Goal: Task Accomplishment & Management: Complete application form

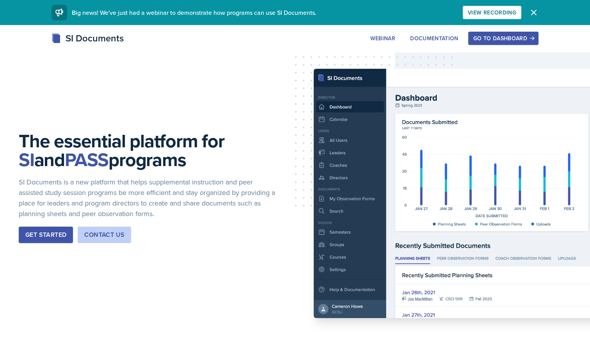
click at [501, 37] on div "Go to Dashboard" at bounding box center [504, 38] width 60 height 6
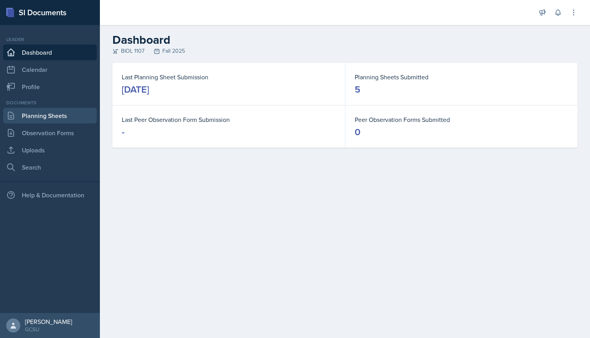
click at [53, 117] on link "Planning Sheets" at bounding box center [50, 116] width 94 height 16
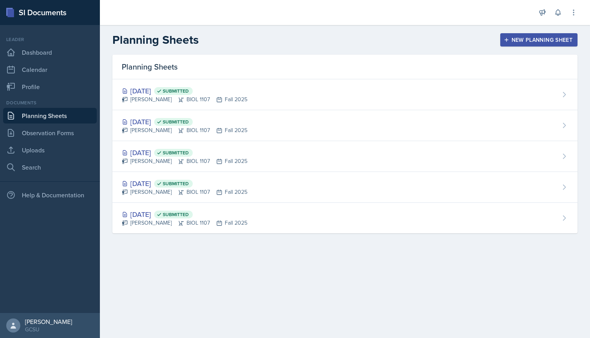
click at [527, 41] on div "New Planning Sheet" at bounding box center [539, 40] width 67 height 6
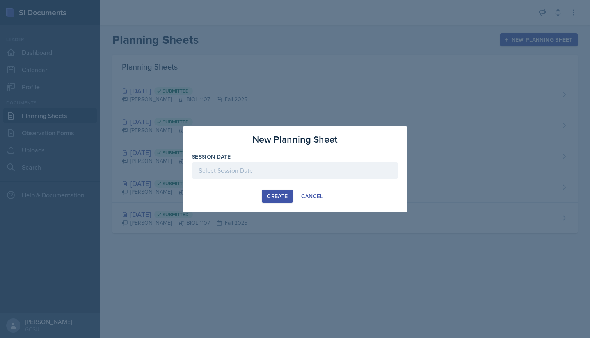
click at [278, 169] on div at bounding box center [295, 170] width 206 height 16
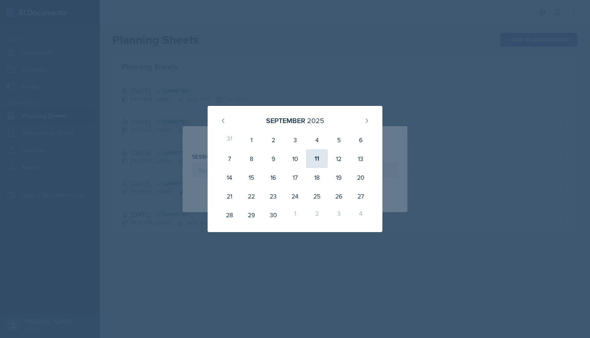
click at [313, 159] on div "11" at bounding box center [317, 158] width 22 height 19
type input "[DATE]"
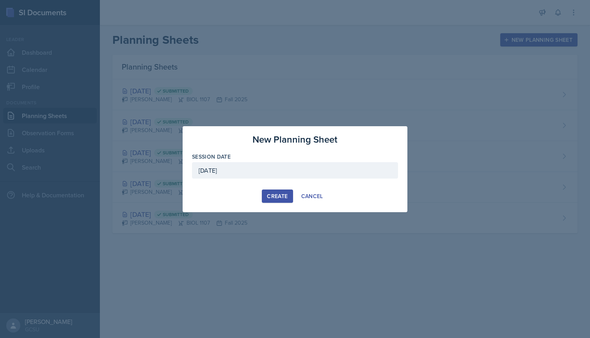
click at [274, 195] on div "Create" at bounding box center [277, 196] width 21 height 6
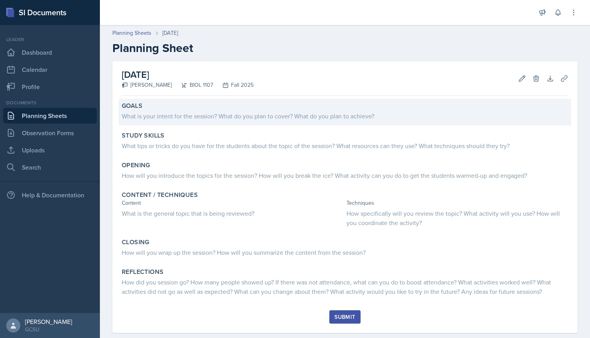
click at [190, 117] on div "What is your intent for the session? What do you plan to cover? What do you pla…" at bounding box center [345, 115] width 447 height 9
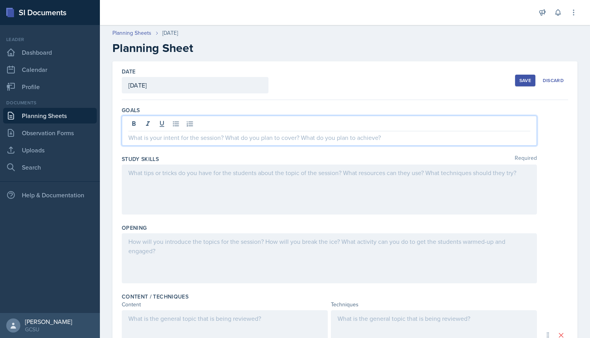
click at [174, 124] on div at bounding box center [329, 131] width 415 height 30
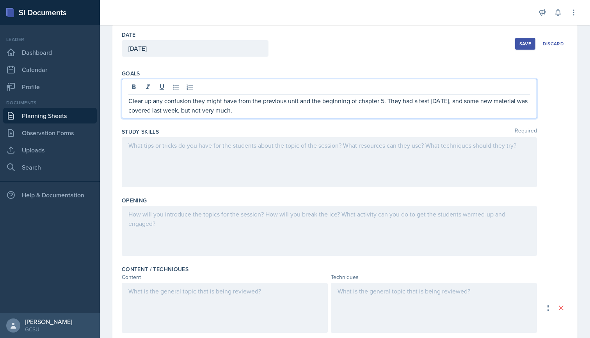
scroll to position [41, 0]
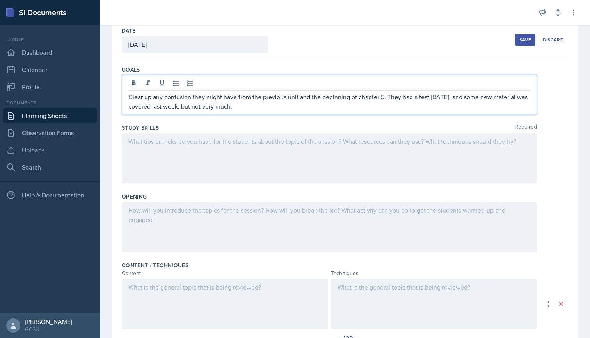
click at [180, 158] on div at bounding box center [329, 158] width 415 height 50
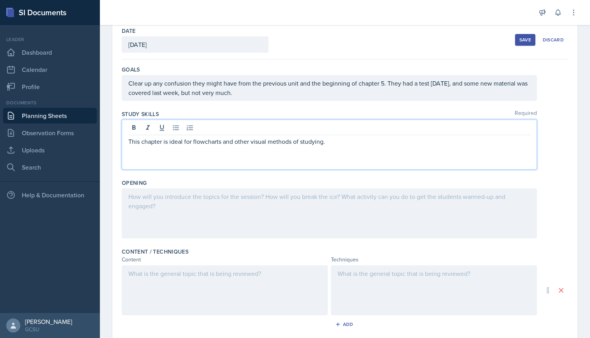
click at [344, 144] on p "This chapter is ideal for flowcharts and other visual methods of studying." at bounding box center [329, 141] width 402 height 9
click at [177, 206] on div at bounding box center [329, 213] width 415 height 50
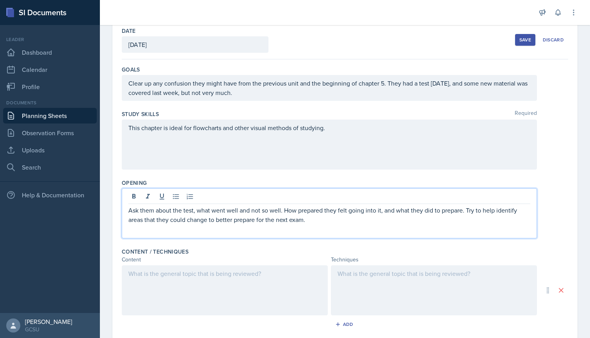
click at [307, 172] on div "Study Skills Required This chapter is ideal for flowcharts and other visual met…" at bounding box center [345, 141] width 447 height 69
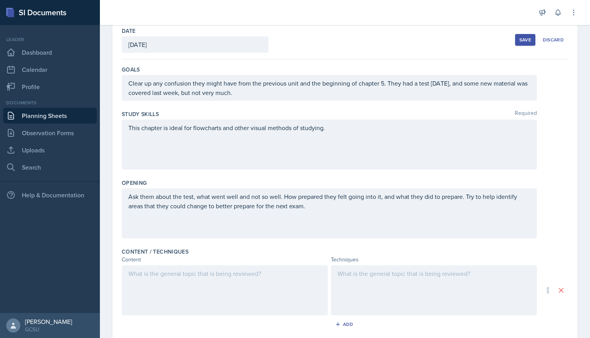
click at [317, 209] on p "Ask them about the test, what went well and not so well. How prepared they felt…" at bounding box center [329, 201] width 402 height 19
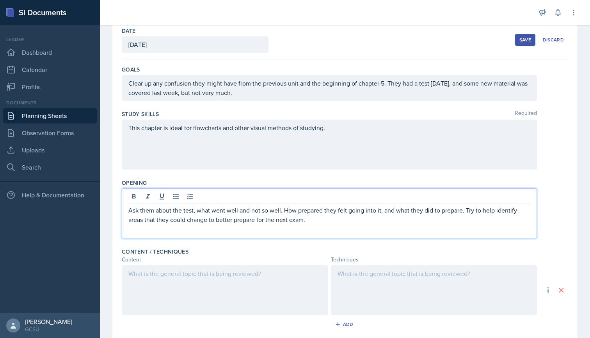
click at [207, 269] on div at bounding box center [225, 290] width 206 height 50
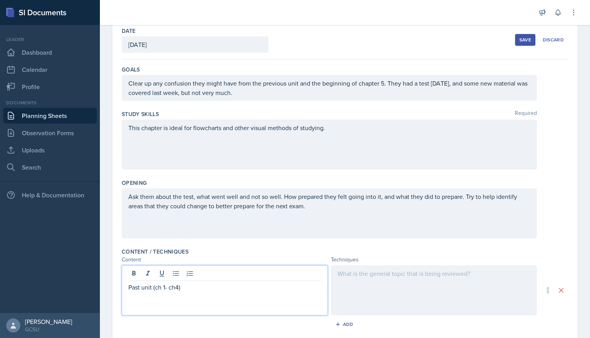
click at [415, 279] on div at bounding box center [434, 290] width 206 height 50
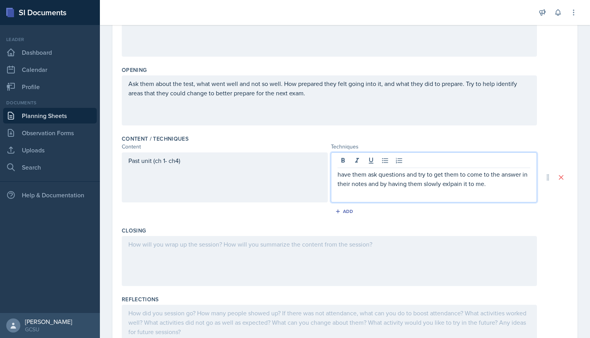
scroll to position [155, 0]
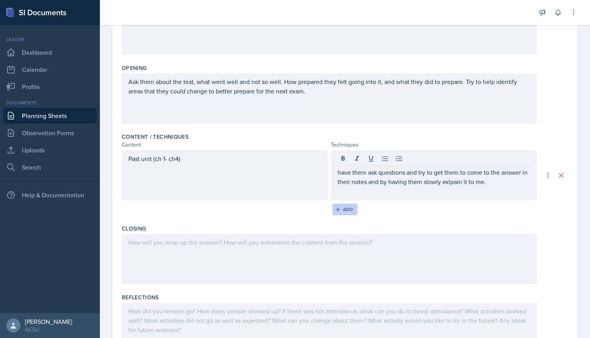
click at [352, 211] on div "Add" at bounding box center [345, 209] width 17 height 6
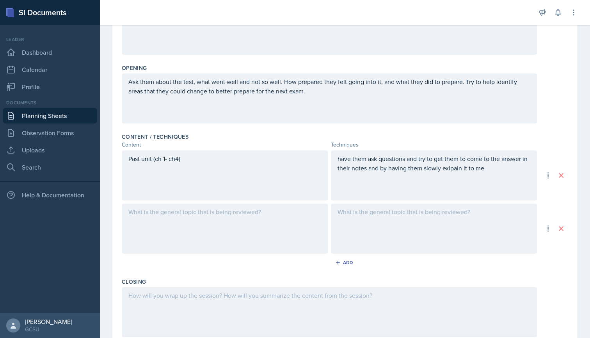
click at [252, 223] on div at bounding box center [225, 228] width 206 height 50
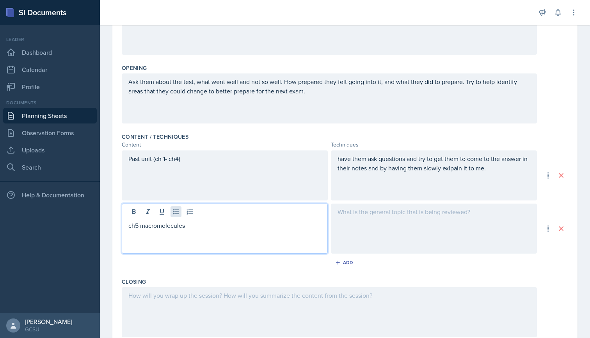
click at [177, 213] on icon at bounding box center [176, 212] width 8 height 8
click at [141, 226] on p "ch5 macromolecules" at bounding box center [224, 225] width 193 height 9
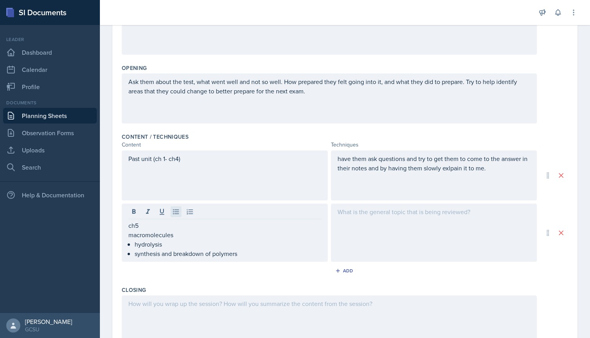
click at [178, 211] on icon at bounding box center [176, 212] width 8 height 8
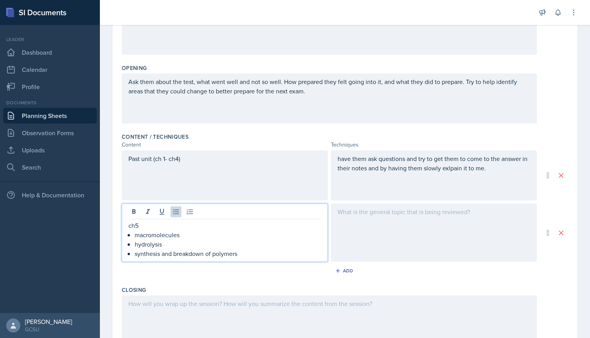
click at [418, 209] on div at bounding box center [434, 232] width 206 height 58
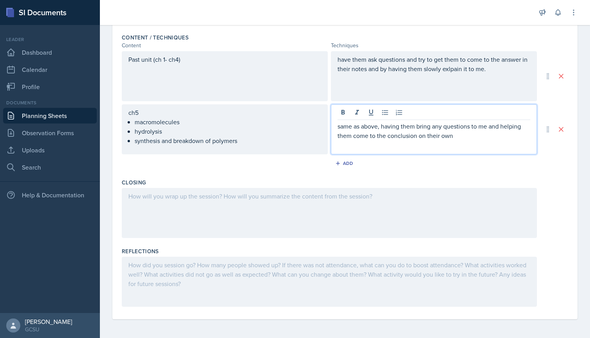
scroll to position [255, 0]
click at [278, 199] on div at bounding box center [329, 213] width 415 height 50
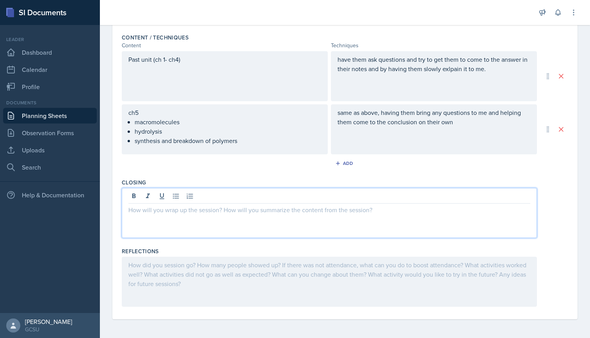
click at [402, 125] on p "same as above, having them bring any questions to me and helping them come to t…" at bounding box center [434, 117] width 193 height 19
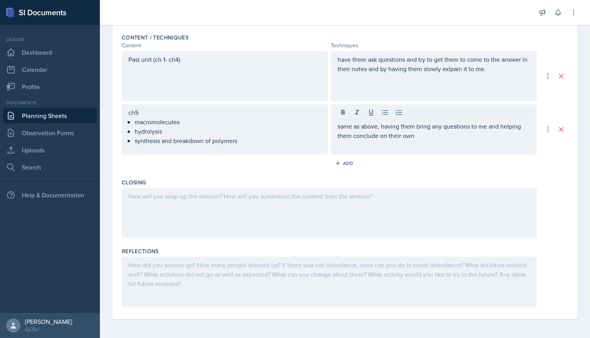
click at [243, 201] on div at bounding box center [329, 213] width 415 height 50
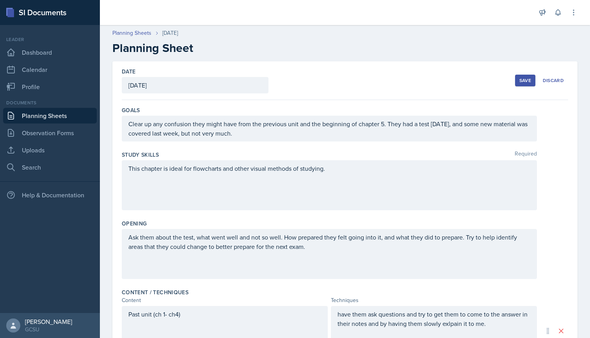
scroll to position [0, 0]
click at [255, 137] on p "Clear up any confusion they might have from the previous unit and the beginning…" at bounding box center [329, 128] width 402 height 19
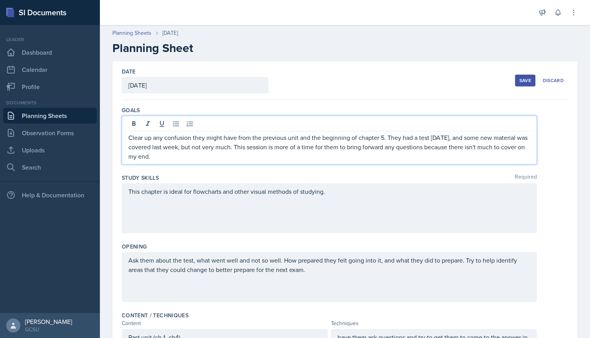
click at [526, 86] on div "Save Discard" at bounding box center [541, 80] width 53 height 18
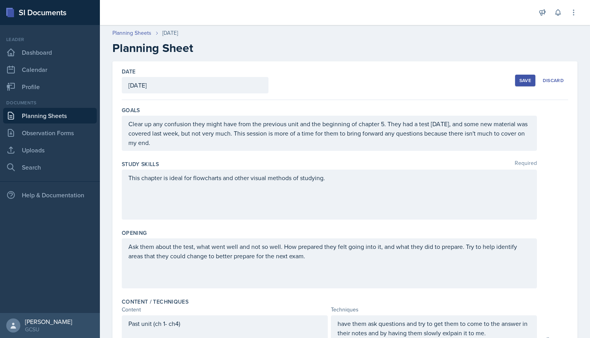
click at [531, 77] on div "Save" at bounding box center [526, 80] width 12 height 6
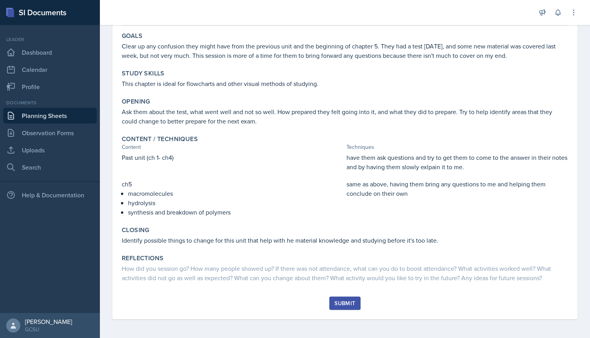
scroll to position [70, 0]
click at [339, 304] on div "Submit" at bounding box center [345, 303] width 21 height 6
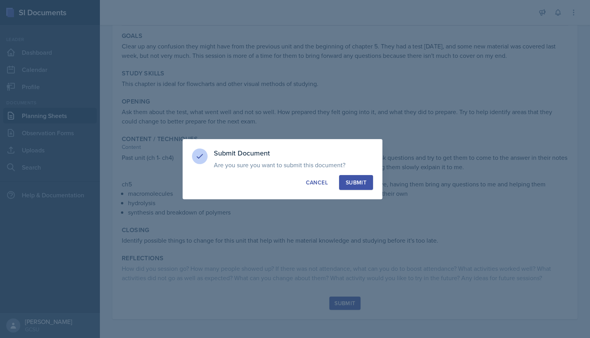
click at [355, 185] on div "Submit" at bounding box center [356, 182] width 21 height 8
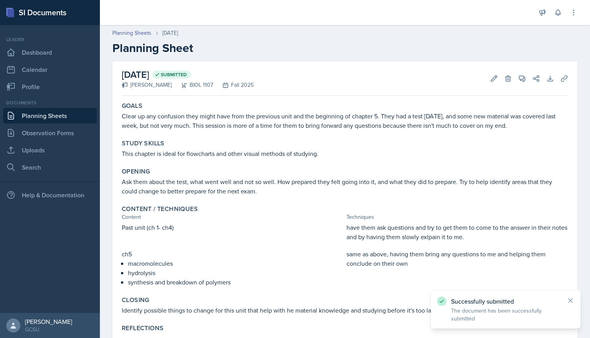
scroll to position [0, 0]
